Goal: Navigation & Orientation: Find specific page/section

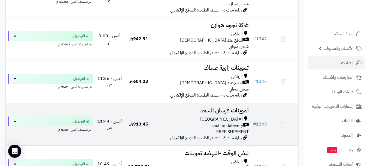
scroll to position [491, 0]
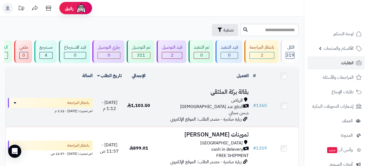
scroll to position [27, 0]
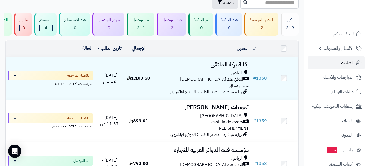
click at [343, 65] on span "الطلبات" at bounding box center [347, 63] width 13 height 8
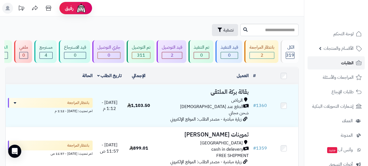
click at [333, 65] on link "الطلبات" at bounding box center [336, 62] width 57 height 13
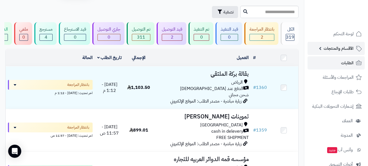
scroll to position [27, 0]
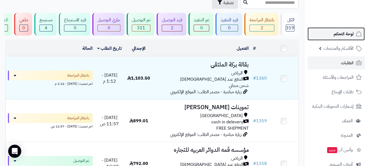
click at [353, 34] on span "لوحة التحكم" at bounding box center [344, 34] width 20 height 8
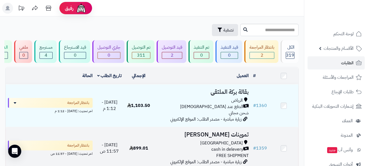
scroll to position [55, 0]
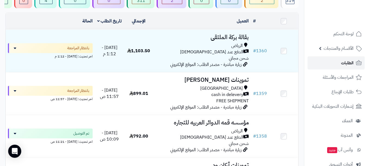
click at [339, 62] on link "الطلبات" at bounding box center [336, 62] width 57 height 13
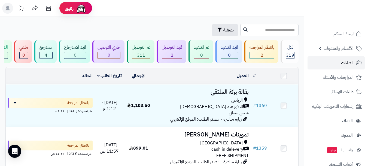
click at [337, 64] on link "الطلبات" at bounding box center [336, 62] width 57 height 13
